Goal: Task Accomplishment & Management: Complete application form

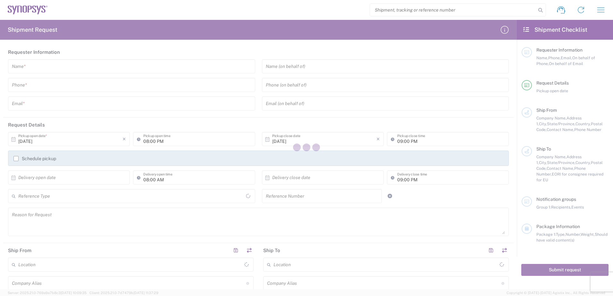
type input "[GEOGRAPHIC_DATA]"
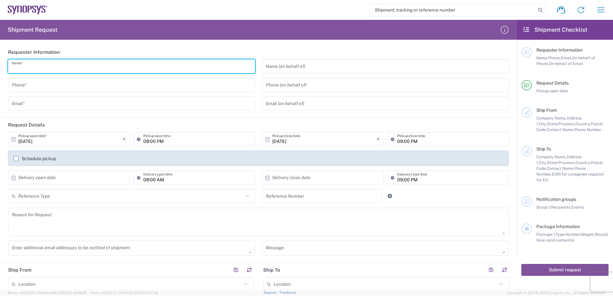
click at [35, 68] on input "text" at bounding box center [132, 66] width 240 height 11
click at [199, 45] on header "Requester Information" at bounding box center [258, 52] width 511 height 14
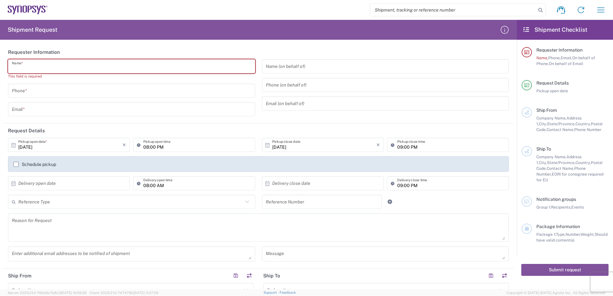
click at [113, 67] on input "text" at bounding box center [132, 66] width 240 height 11
click at [144, 42] on div "Shipment Request Requester Information Name * This field is required Phone * Em…" at bounding box center [258, 155] width 517 height 270
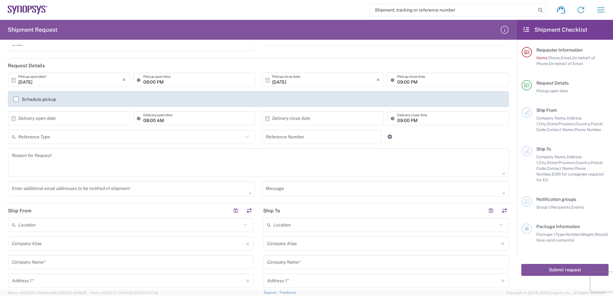
scroll to position [64, 0]
click at [15, 82] on icon at bounding box center [14, 81] width 6 height 6
click at [14, 82] on icon at bounding box center [14, 81] width 6 height 6
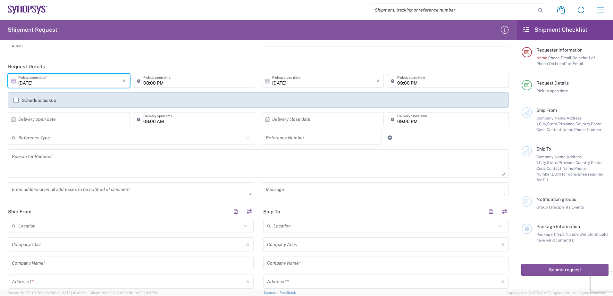
drag, startPoint x: 44, startPoint y: 84, endPoint x: 6, endPoint y: 82, distance: 37.6
click at [6, 82] on div "[DATE] × Pickup open date * Cancel Apply" at bounding box center [68, 83] width 125 height 19
type input "[DATE]"
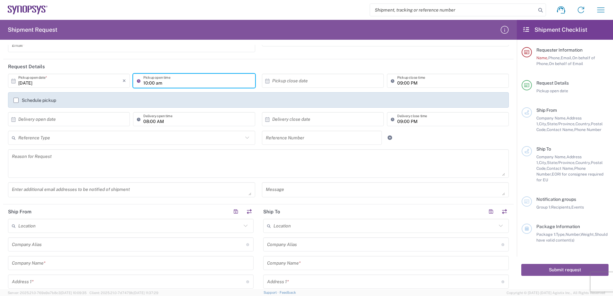
type input "10:00 AM"
click at [298, 79] on input "text" at bounding box center [324, 80] width 104 height 11
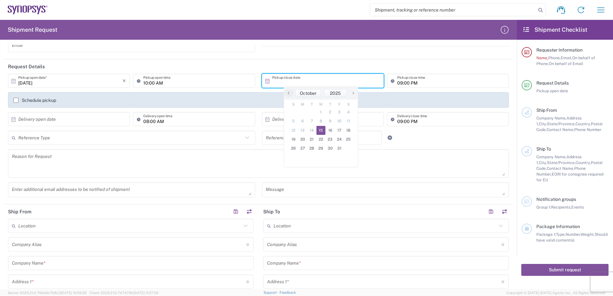
click at [322, 131] on span "15" at bounding box center [321, 130] width 9 height 9
type input "[DATE]"
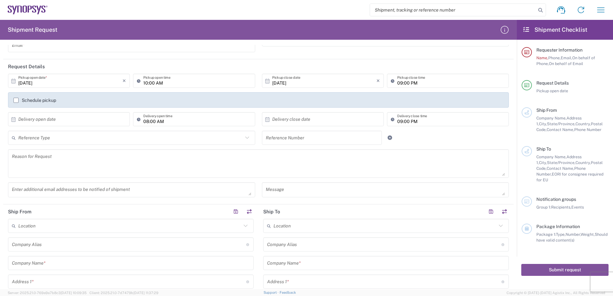
click at [16, 121] on svg-icon at bounding box center [15, 119] width 6 height 6
click at [10, 121] on div "× Delivery open date" at bounding box center [69, 119] width 122 height 14
click at [14, 120] on icon at bounding box center [14, 120] width 6 height 6
type input "[DATE]"
click at [301, 123] on input "text" at bounding box center [324, 119] width 104 height 11
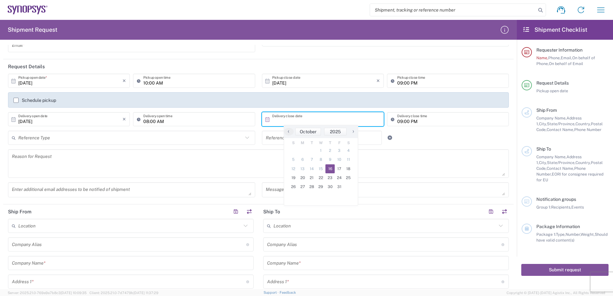
click at [332, 169] on span "16" at bounding box center [330, 169] width 9 height 9
type input "[DATE]"
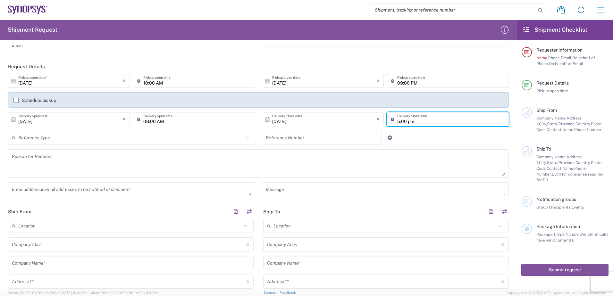
type input "05:00 PM"
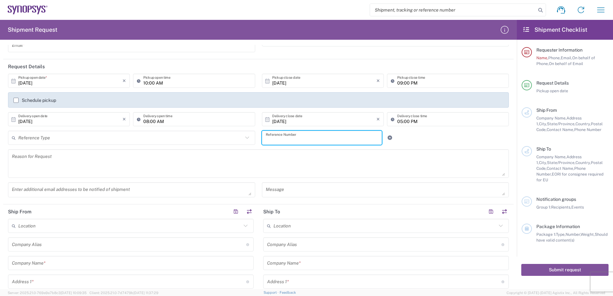
click at [285, 138] on input "text" at bounding box center [322, 137] width 113 height 11
paste input "8017615397"
type input "8017615397"
click at [36, 230] on input "text" at bounding box center [129, 226] width 223 height 11
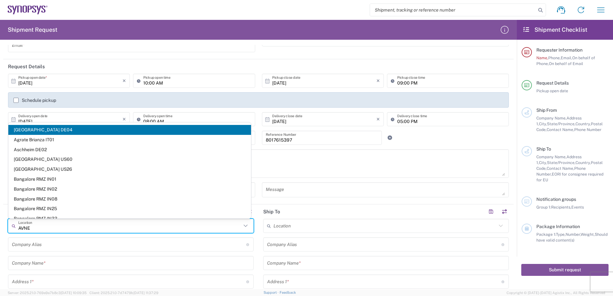
type input "AVNET"
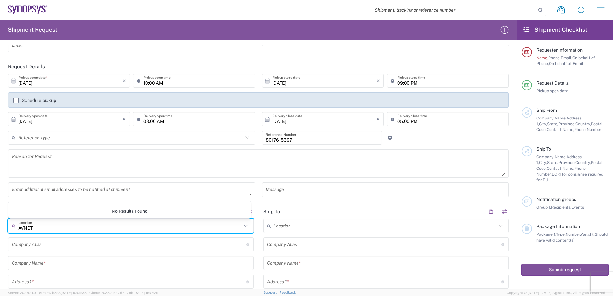
drag, startPoint x: 43, startPoint y: 228, endPoint x: -28, endPoint y: 230, distance: 70.6
click at [0, 230] on html "Shipment request Shipment tracking Employee non-product shipment request My shi…" at bounding box center [306, 148] width 613 height 296
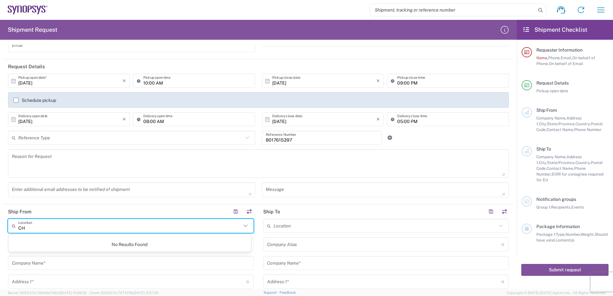
type input "C"
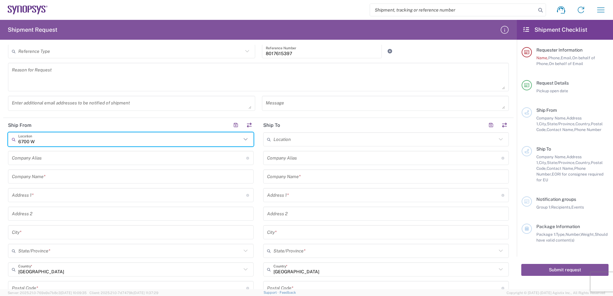
scroll to position [128, 0]
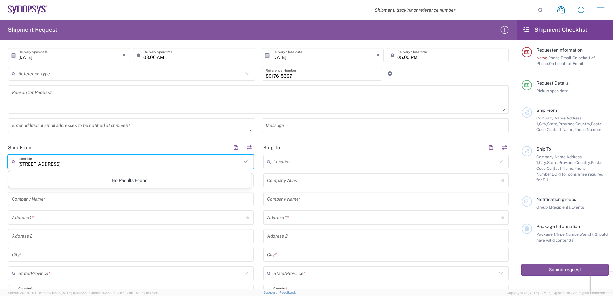
type input "[STREET_ADDRESS]"
drag, startPoint x: 73, startPoint y: 165, endPoint x: 13, endPoint y: 167, distance: 60.7
click at [13, 167] on div "[STREET_ADDRESS] Location" at bounding box center [131, 162] width 246 height 14
type input "u"
type input "P"
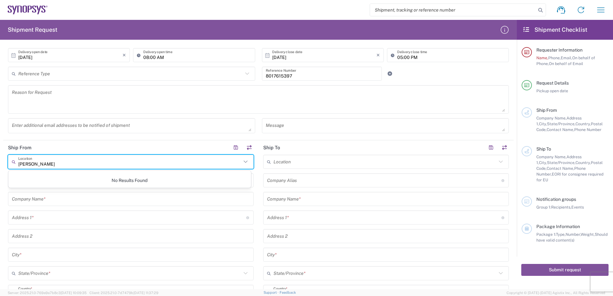
type input "[PERSON_NAME]"
click at [56, 213] on input "text" at bounding box center [129, 217] width 235 height 11
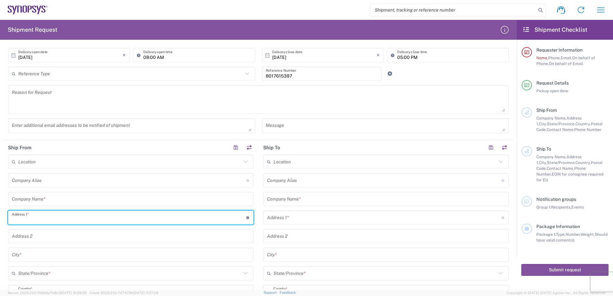
type input "[STREET_ADDRESS]"
type input "[PERSON_NAME][EMAIL_ADDRESS][PERSON_NAME][DOMAIN_NAME]"
type input "AVNET"
type input "[PERSON_NAME]"
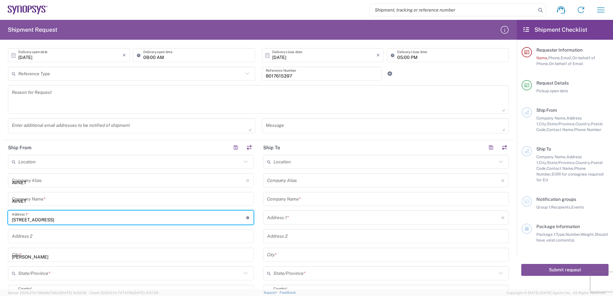
type input "[US_STATE]"
type input "85226"
type input "4806435161"
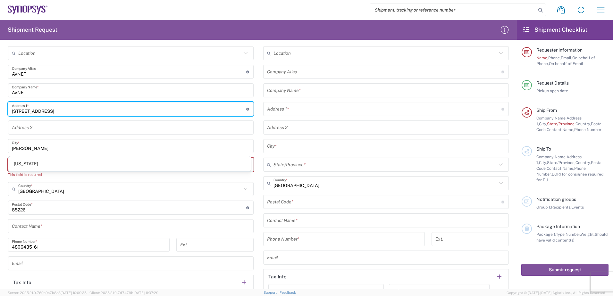
scroll to position [257, 0]
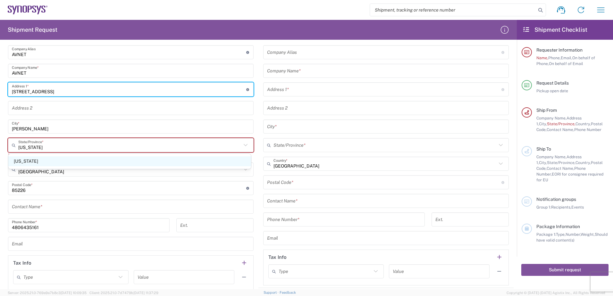
click at [35, 163] on span "[US_STATE]" at bounding box center [129, 162] width 243 height 10
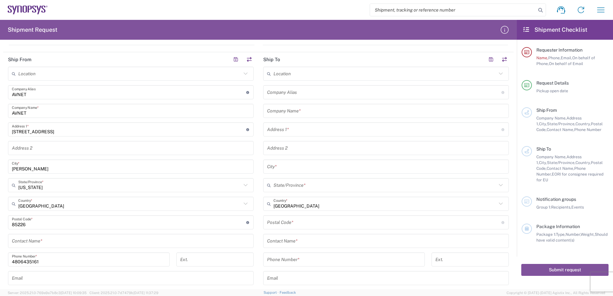
scroll to position [321, 0]
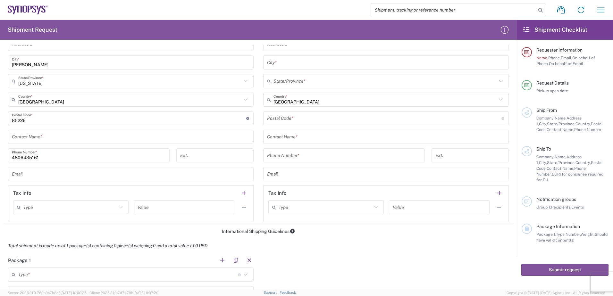
click at [25, 171] on input "text" at bounding box center [131, 174] width 238 height 11
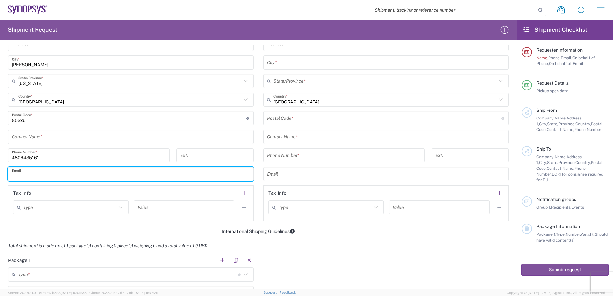
type input "[PERSON_NAME][EMAIL_ADDRESS][PERSON_NAME][DOMAIN_NAME]"
type input "AVNET"
type input "[STREET_ADDRESS]"
type input "[PERSON_NAME]"
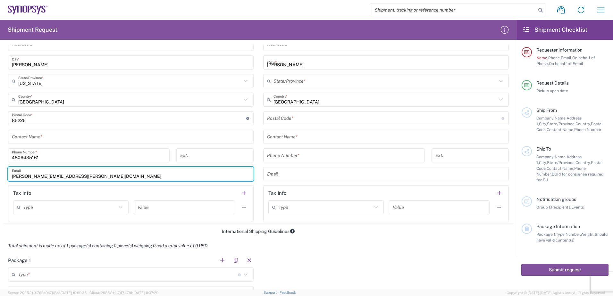
type input "[US_STATE]"
type input "85226"
type input "4806435161"
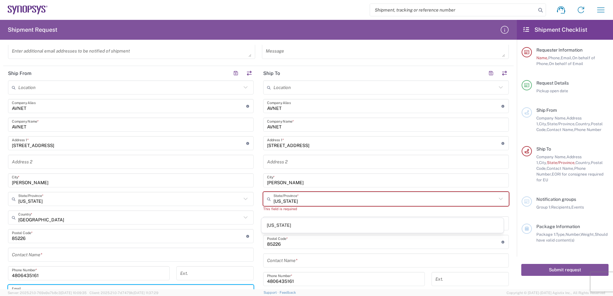
scroll to position [192, 0]
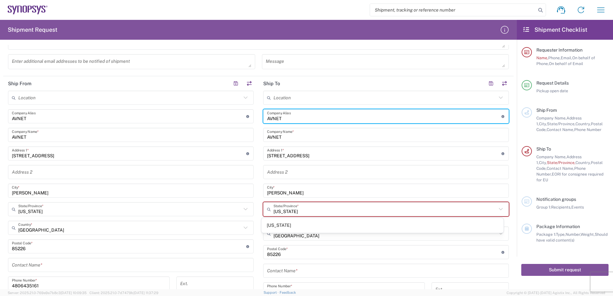
drag, startPoint x: 293, startPoint y: 113, endPoint x: 254, endPoint y: 117, distance: 38.4
click at [254, 117] on div "Ship From Location [GEOGRAPHIC_DATA] DE04 Agrate Brianza IT01 [GEOGRAPHIC_DATA]…" at bounding box center [258, 217] width 511 height 282
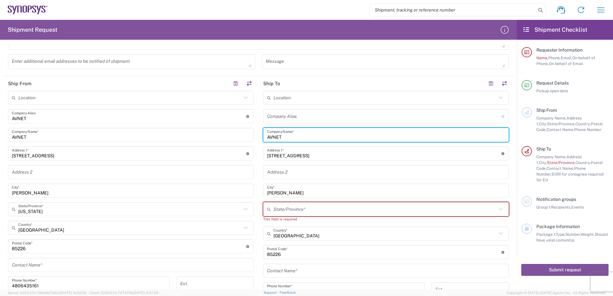
drag, startPoint x: 295, startPoint y: 137, endPoint x: 242, endPoint y: 140, distance: 53.0
click at [242, 140] on div "Ship From Location [GEOGRAPHIC_DATA] DE04 Agrate Brianza IT01 [GEOGRAPHIC_DATA]…" at bounding box center [258, 217] width 511 height 282
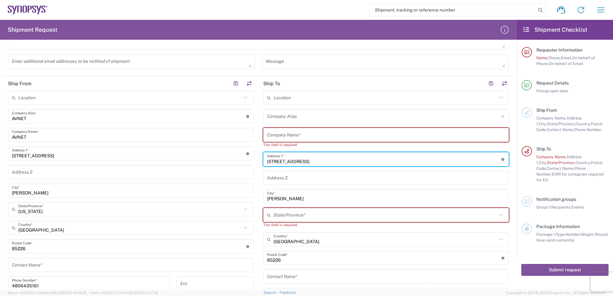
drag, startPoint x: 326, startPoint y: 161, endPoint x: 229, endPoint y: 161, distance: 96.2
click at [229, 161] on div "Ship From Location [GEOGRAPHIC_DATA] DE04 Agrate Brianza IT01 [GEOGRAPHIC_DATA]…" at bounding box center [258, 220] width 511 height 288
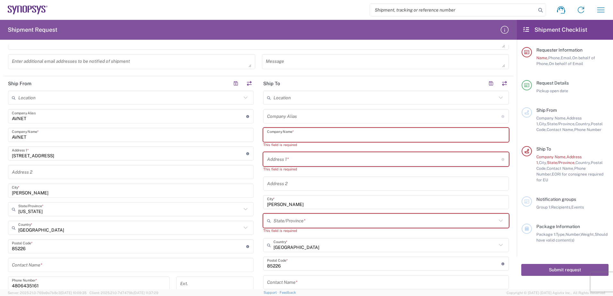
click at [284, 133] on input "text" at bounding box center [386, 135] width 238 height 11
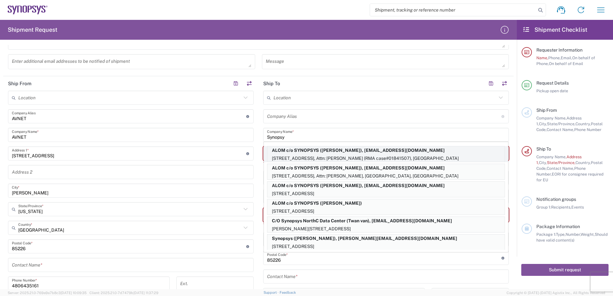
click at [305, 156] on p "[STREET_ADDRESS], Attn: [PERSON_NAME] (RMA case#01841507), [GEOGRAPHIC_DATA]" at bounding box center [386, 159] width 237 height 8
type input "ALOM c/o SYNOPSYS"
type input "[STREET_ADDRESS]"
type input "Attn: [PERSON_NAME] (RMA case#01841507)"
type input "Fremont"
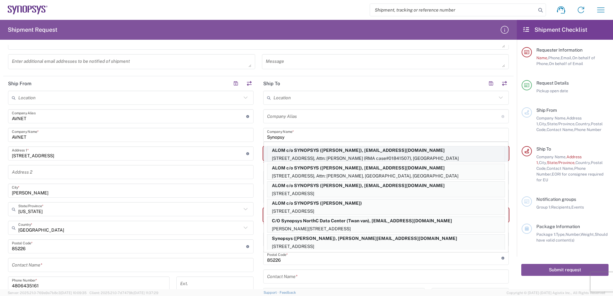
type input "[US_STATE]"
type input "94539"
type input "[PERSON_NAME]"
type input "5102999093"
type input "[EMAIL_ADDRESS][DOMAIN_NAME]"
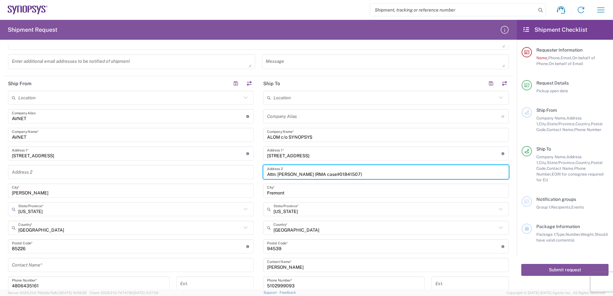
drag, startPoint x: 353, startPoint y: 175, endPoint x: 203, endPoint y: 177, distance: 149.8
click at [203, 177] on div "Ship From Location [GEOGRAPHIC_DATA] DE04 Agrate Brianza IT01 [GEOGRAPHIC_DATA]…" at bounding box center [258, 214] width 511 height 276
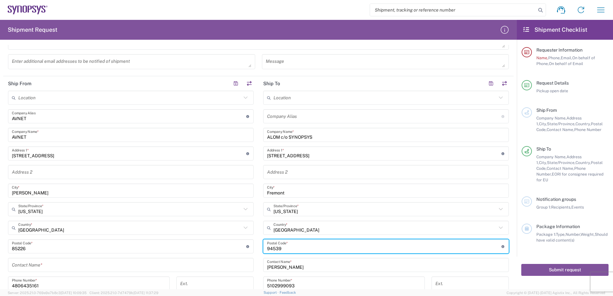
drag, startPoint x: 288, startPoint y: 247, endPoint x: 249, endPoint y: 252, distance: 39.4
click at [249, 252] on div "Ship From Location [GEOGRAPHIC_DATA] DE04 Agrate Brianza IT01 [GEOGRAPHIC_DATA]…" at bounding box center [258, 214] width 511 height 276
type input "94539"
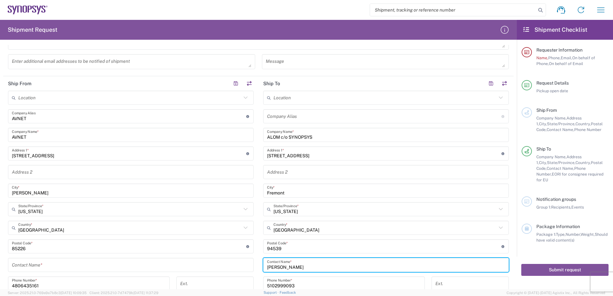
drag, startPoint x: 305, startPoint y: 269, endPoint x: 216, endPoint y: 270, distance: 89.5
click at [216, 270] on div "Ship From Location [GEOGRAPHIC_DATA] DE04 Agrate Brianza IT01 [GEOGRAPHIC_DATA]…" at bounding box center [258, 214] width 511 height 276
type input "[PERSON_NAME]"
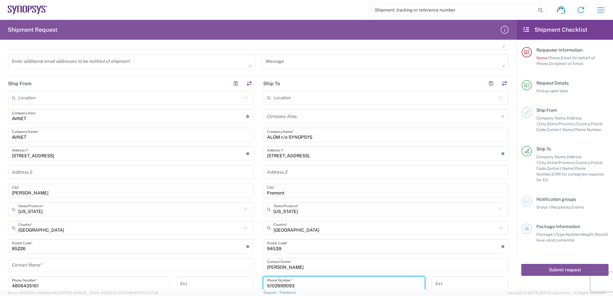
drag, startPoint x: 296, startPoint y: 282, endPoint x: 179, endPoint y: 282, distance: 116.8
click at [179, 282] on div "Ship From Location [GEOGRAPHIC_DATA] DE04 Agrate Brianza IT01 [GEOGRAPHIC_DATA]…" at bounding box center [258, 214] width 511 height 276
type input "[PHONE_NUMBER]"
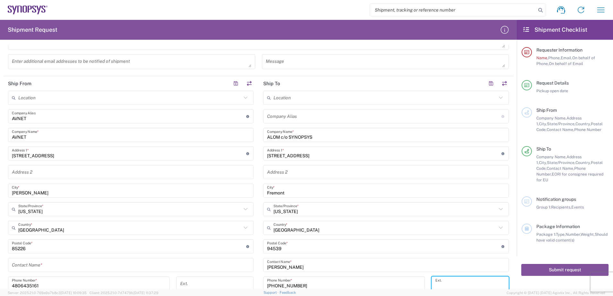
click at [473, 282] on input "tel" at bounding box center [471, 283] width 70 height 11
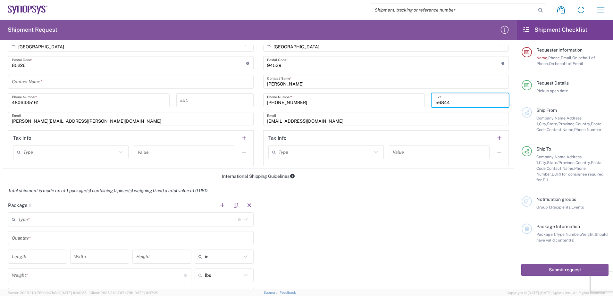
scroll to position [385, 0]
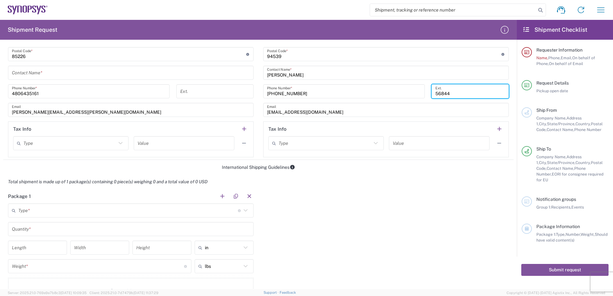
type input "56844"
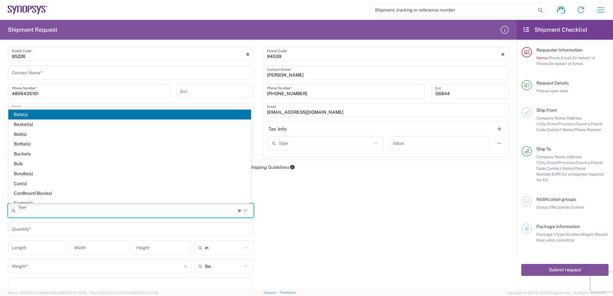
click at [45, 211] on input "text" at bounding box center [128, 210] width 220 height 11
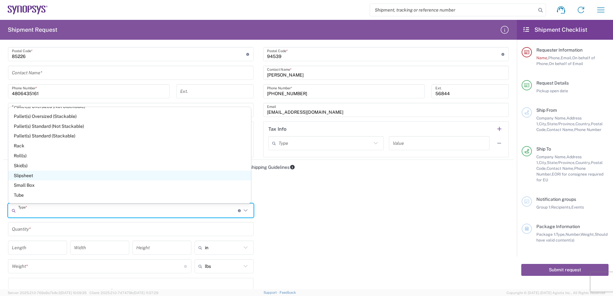
scroll to position [257, 0]
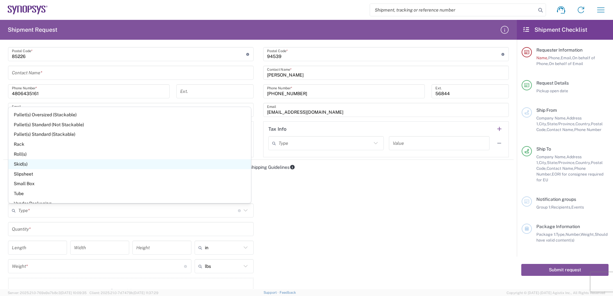
click at [26, 164] on span "Skid(s)" at bounding box center [129, 164] width 243 height 10
type input "Skid(s)"
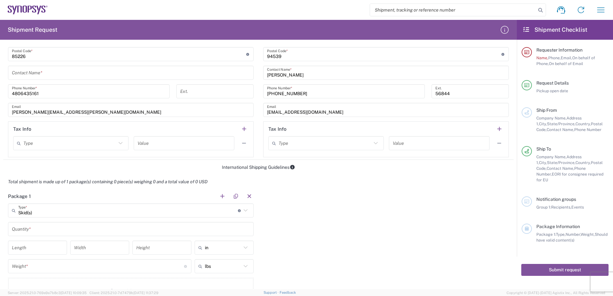
click at [31, 232] on input "text" at bounding box center [131, 229] width 238 height 11
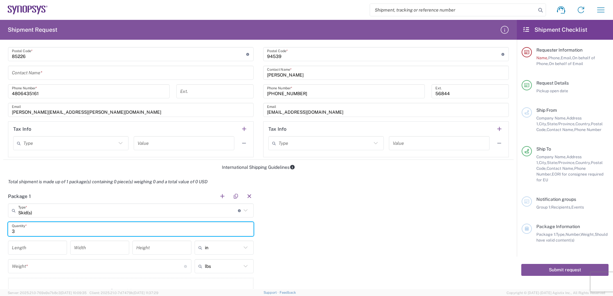
type input "3"
click at [12, 243] on div "Length" at bounding box center [37, 248] width 59 height 14
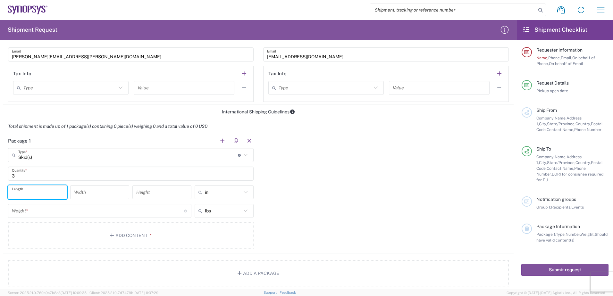
scroll to position [449, 0]
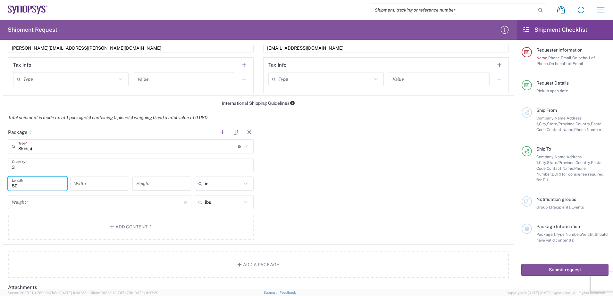
type input "50"
type input "45"
type input "50"
click at [22, 204] on input "number" at bounding box center [98, 202] width 172 height 11
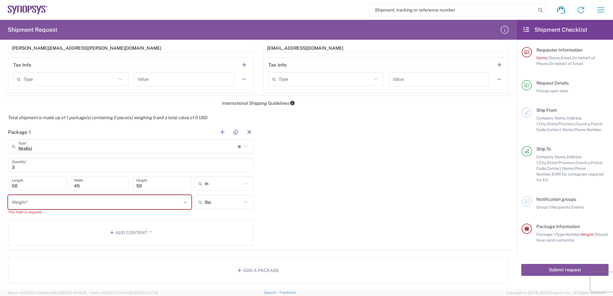
click at [20, 203] on input "number" at bounding box center [98, 202] width 172 height 11
type input "7"
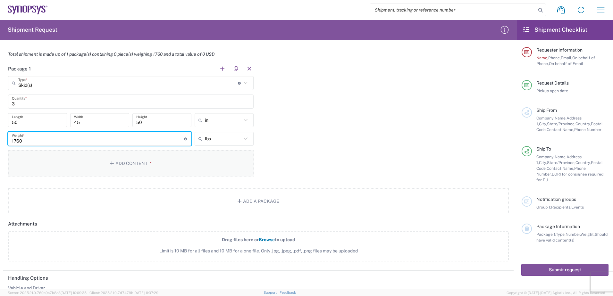
scroll to position [513, 0]
type input "1760"
click at [128, 171] on button "Add Content *" at bounding box center [131, 163] width 246 height 26
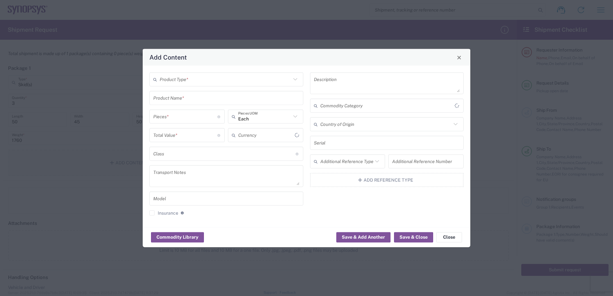
type input "US Dollar"
click at [190, 77] on input "text" at bounding box center [226, 79] width 132 height 11
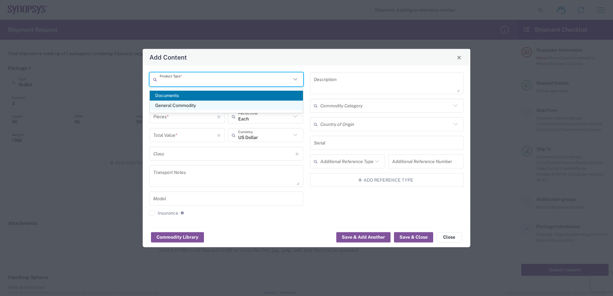
click at [186, 107] on span "General Commodity" at bounding box center [226, 106] width 153 height 10
type input "General Commodity"
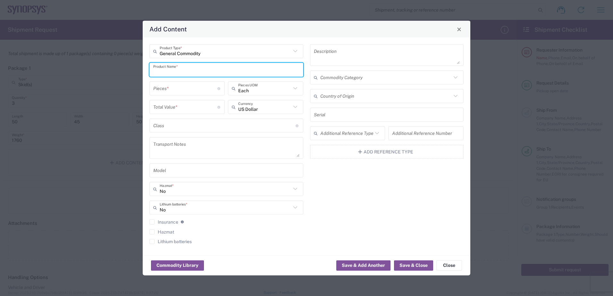
click at [183, 73] on input "text" at bounding box center [226, 69] width 146 height 11
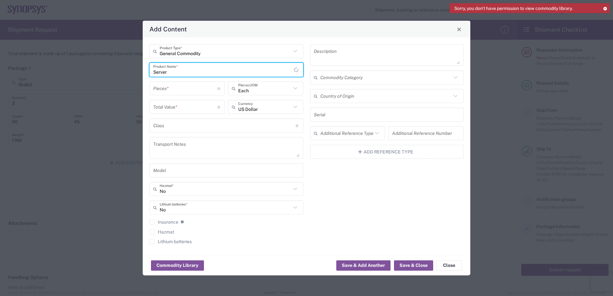
type input "Server"
click at [174, 88] on input "number" at bounding box center [185, 88] width 64 height 11
type input "20"
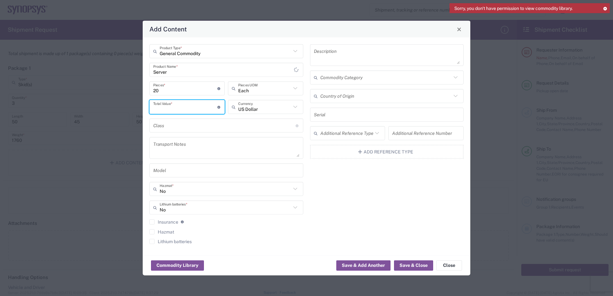
click at [181, 111] on input "number" at bounding box center [185, 106] width 64 height 11
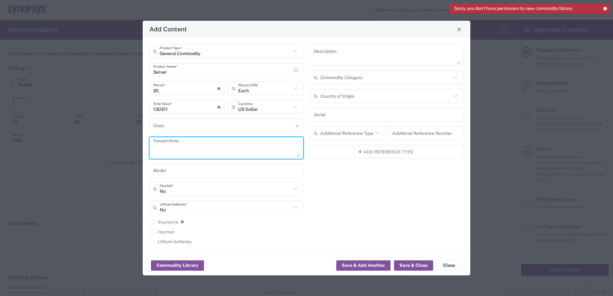
click at [246, 149] on textarea at bounding box center [226, 148] width 146 height 18
click at [172, 109] on input "130311" at bounding box center [185, 106] width 64 height 11
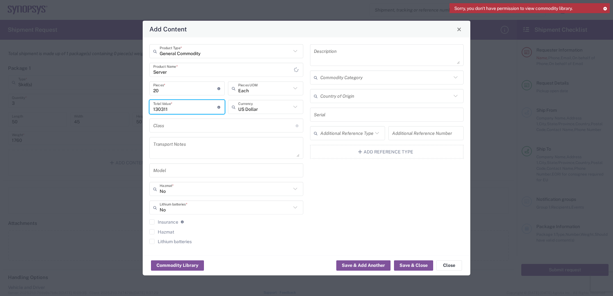
drag, startPoint x: 161, startPoint y: 109, endPoint x: 162, endPoint y: 121, distance: 11.9
click at [161, 110] on input "130311" at bounding box center [185, 106] width 64 height 11
type input "130311.00"
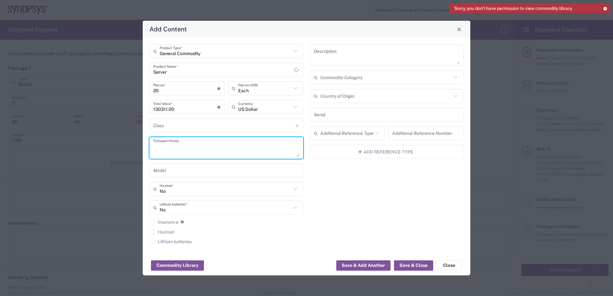
click at [166, 145] on textarea at bounding box center [226, 148] width 146 height 18
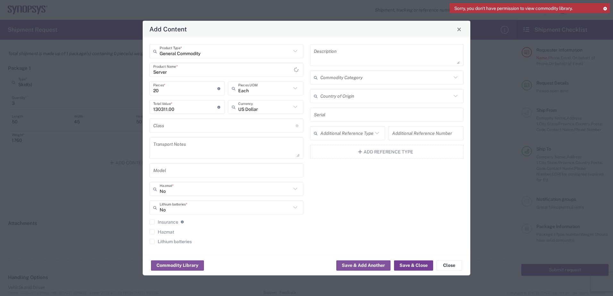
click at [418, 266] on button "Save & Close" at bounding box center [413, 265] width 39 height 10
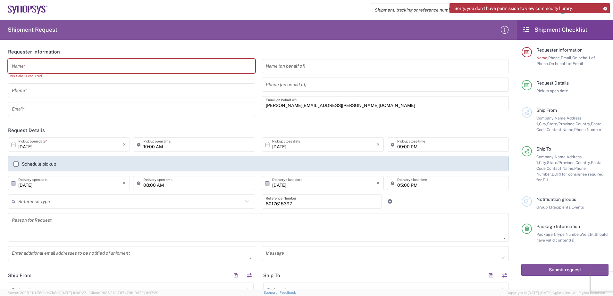
scroll to position [0, 0]
click at [48, 70] on input "text" at bounding box center [132, 66] width 240 height 11
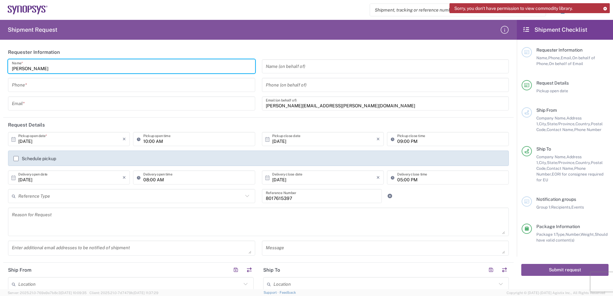
type input "[PERSON_NAME]"
click at [158, 100] on input "text" at bounding box center [132, 103] width 240 height 11
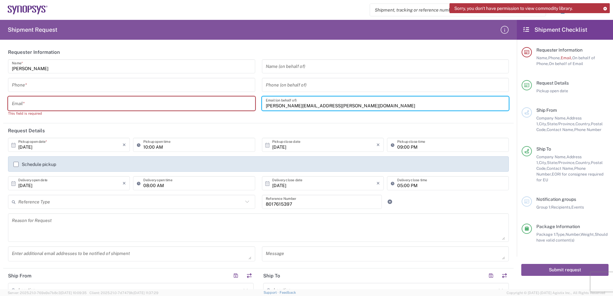
drag, startPoint x: 325, startPoint y: 102, endPoint x: 249, endPoint y: 100, distance: 75.4
click at [249, 100] on div "[PERSON_NAME] Name * Phone * Email * This field is required Name (on behalf of)…" at bounding box center [259, 90] width 508 height 62
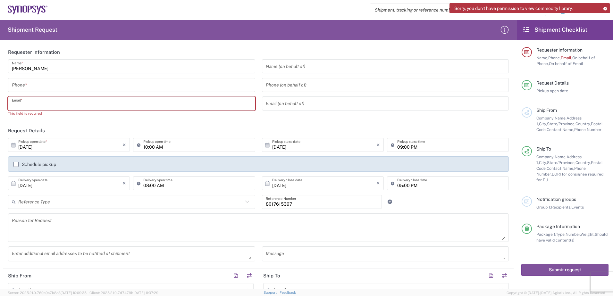
click at [34, 107] on input "text" at bounding box center [132, 103] width 240 height 11
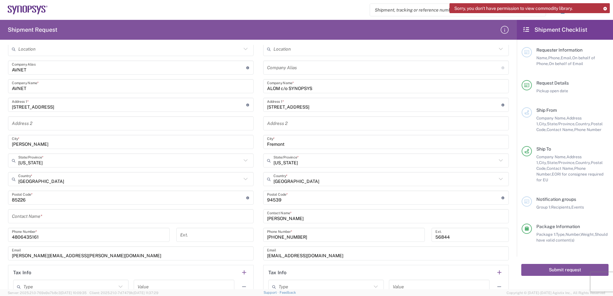
scroll to position [225, 0]
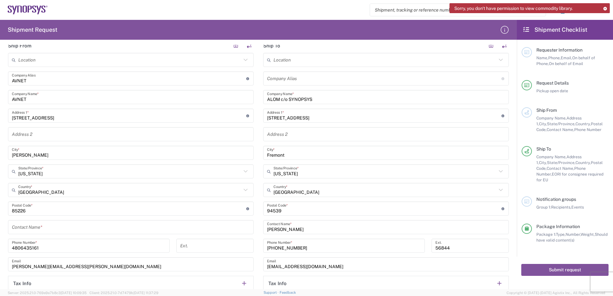
type input "[PERSON_NAME][EMAIL_ADDRESS][PERSON_NAME][DOMAIN_NAME], [PERSON_NAME][DOMAIN_NA…"
click at [287, 99] on input "ALOM c/o SYNOPSYS" at bounding box center [386, 97] width 238 height 11
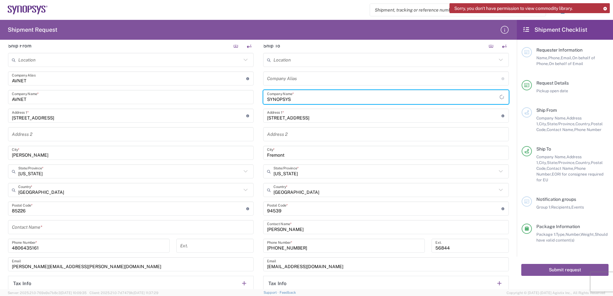
click at [294, 102] on input "SYNOPSYS" at bounding box center [383, 97] width 233 height 11
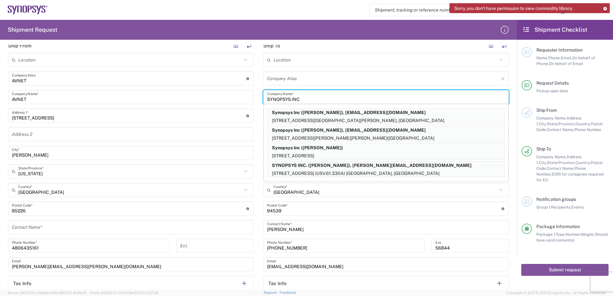
type input "SYNOPSYS INC"
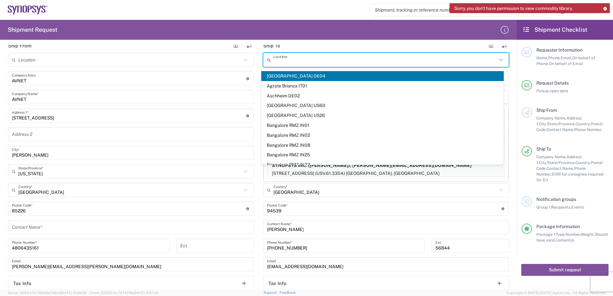
click at [332, 64] on input "text" at bounding box center [385, 60] width 223 height 11
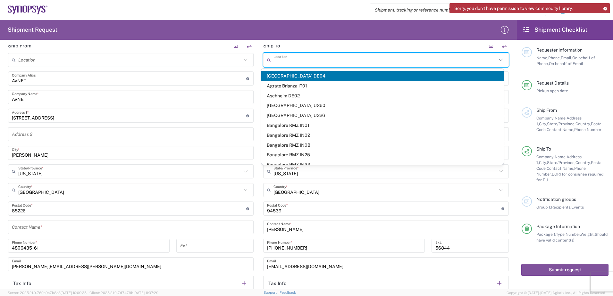
click at [285, 10] on div "Shipment request Shipment tracking Employee non-product shipment request My shi…" at bounding box center [329, 9] width 563 height 15
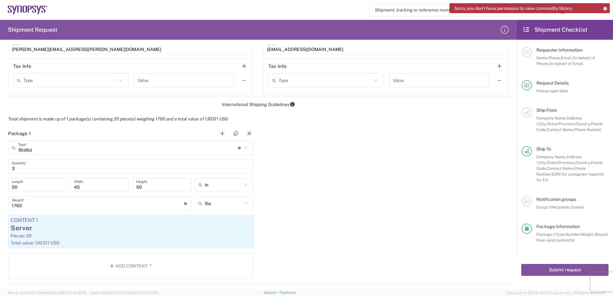
scroll to position [427, 0]
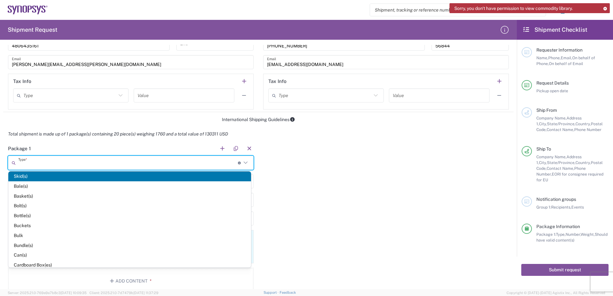
click at [101, 167] on input "text" at bounding box center [128, 163] width 220 height 11
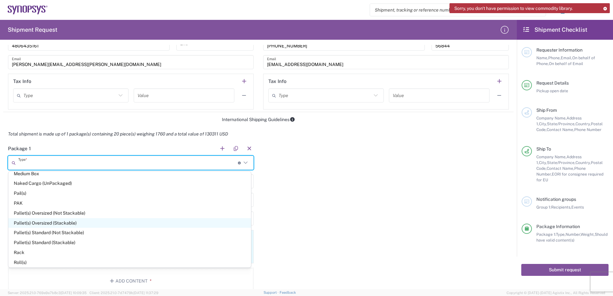
scroll to position [220, 0]
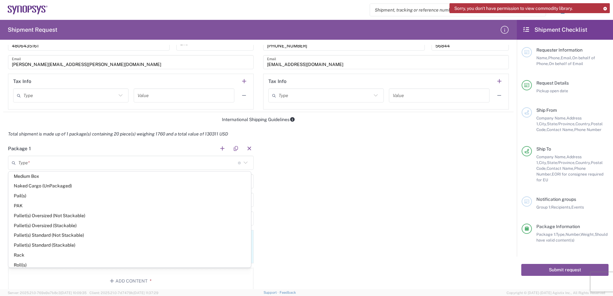
click at [332, 202] on div "Package 1 Type * Material used to package goods Skid(s) Bale(s) Basket(s) Bolt(…" at bounding box center [258, 220] width 511 height 158
type input "Skid(s)"
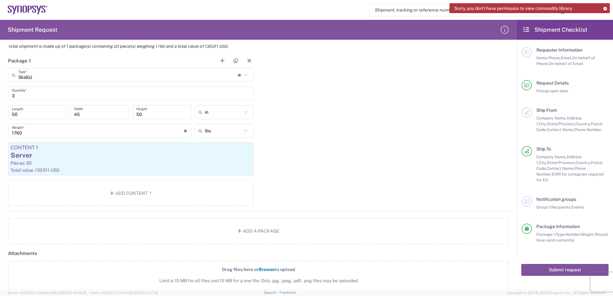
scroll to position [523, 0]
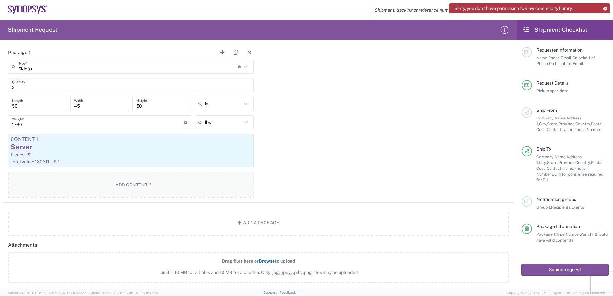
click at [118, 183] on button "Add Content *" at bounding box center [131, 185] width 246 height 26
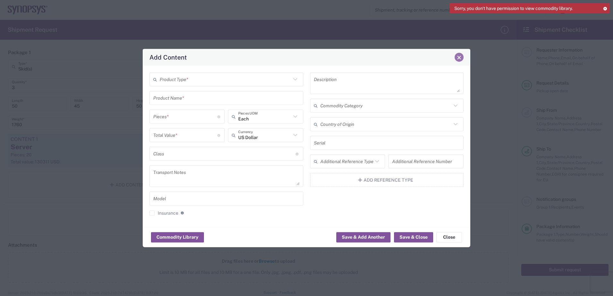
click at [457, 58] on span "Close" at bounding box center [459, 57] width 4 height 4
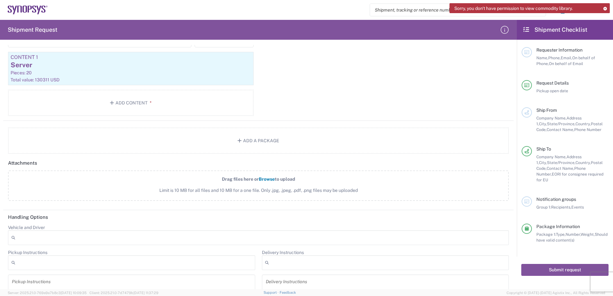
scroll to position [619, 0]
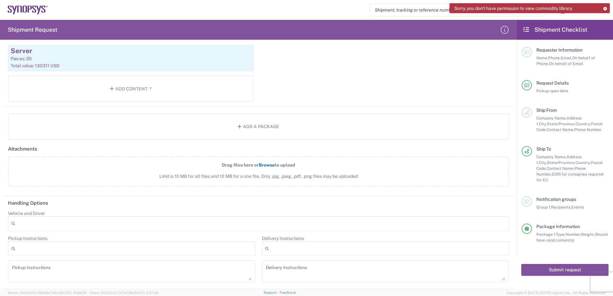
click at [27, 269] on textarea at bounding box center [132, 272] width 240 height 18
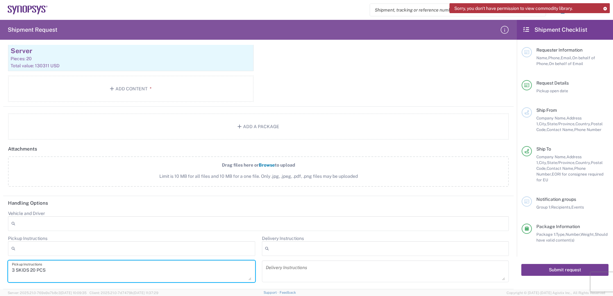
type textarea "3 SKIDS 20 PCS"
click at [564, 265] on button "Submit request" at bounding box center [565, 270] width 87 height 12
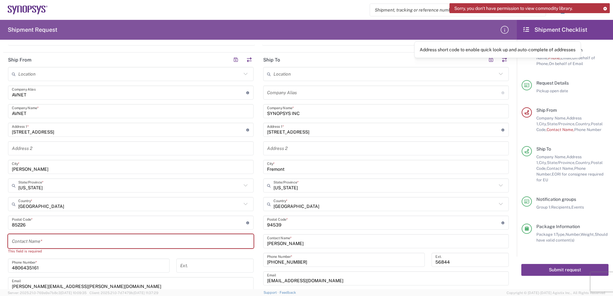
scroll to position [246, 0]
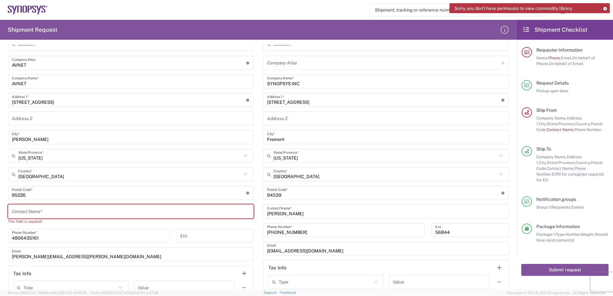
click at [24, 214] on input "text" at bounding box center [131, 211] width 238 height 11
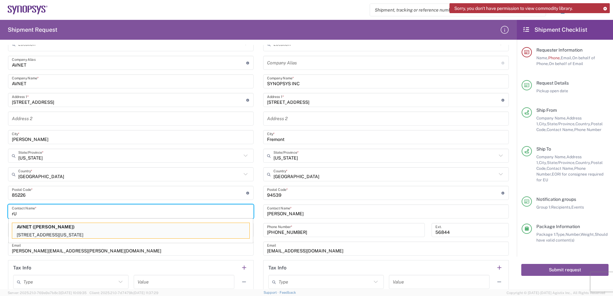
type input "r"
type input "[PERSON_NAME]"
click at [299, 9] on div "Shipment request Shipment tracking Employee non-product shipment request My shi…" at bounding box center [329, 9] width 563 height 15
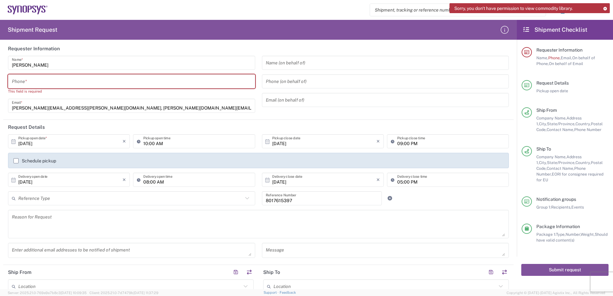
scroll to position [0, 0]
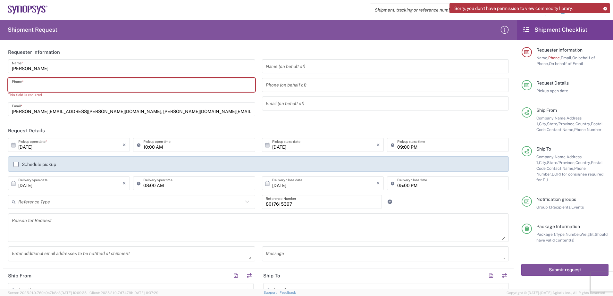
click at [27, 85] on input "tel" at bounding box center [132, 85] width 240 height 11
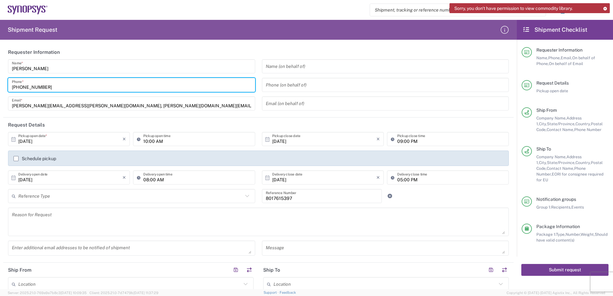
type input "[PHONE_NUMBER]"
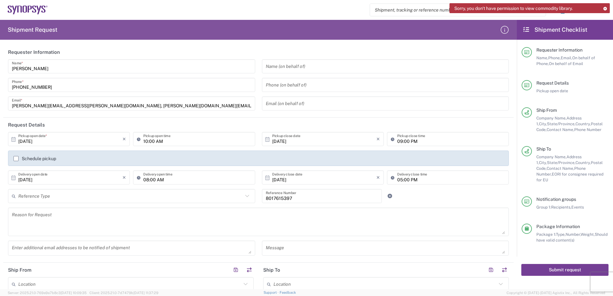
click at [556, 267] on button "Submit request" at bounding box center [565, 270] width 87 height 12
